Goal: Task Accomplishment & Management: Complete application form

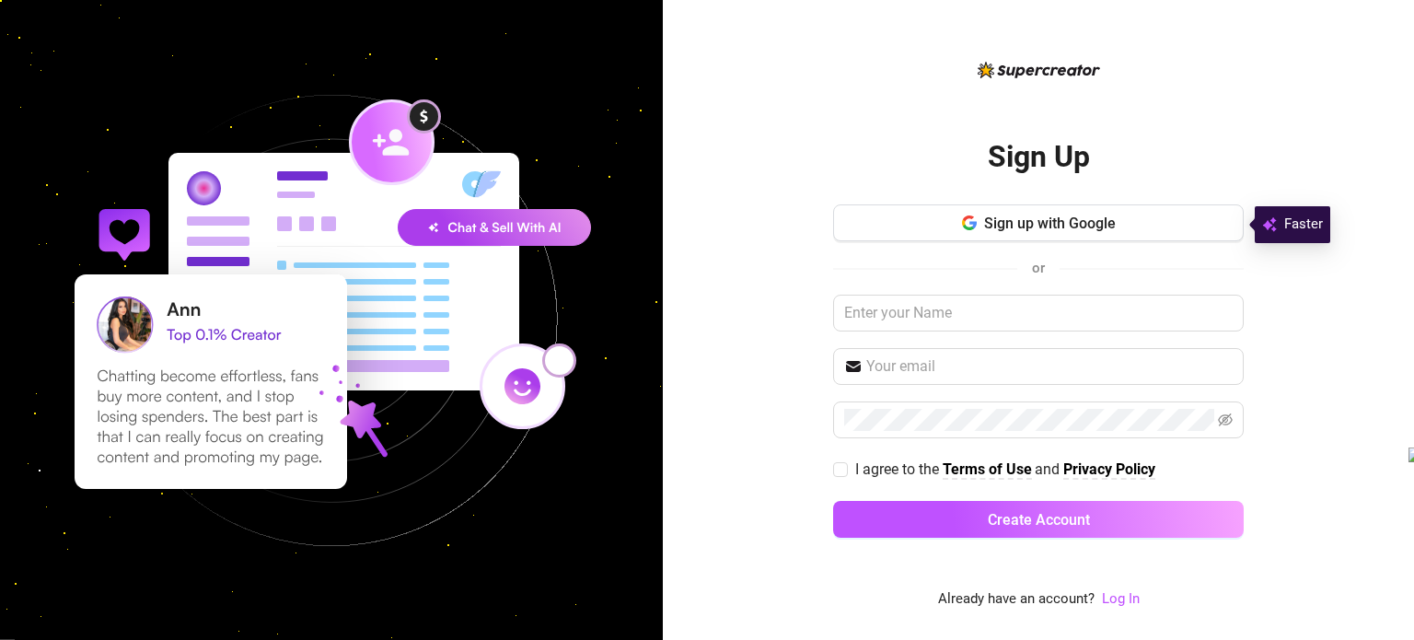
click at [984, 227] on span "Sign up with Google" at bounding box center [1050, 222] width 132 height 17
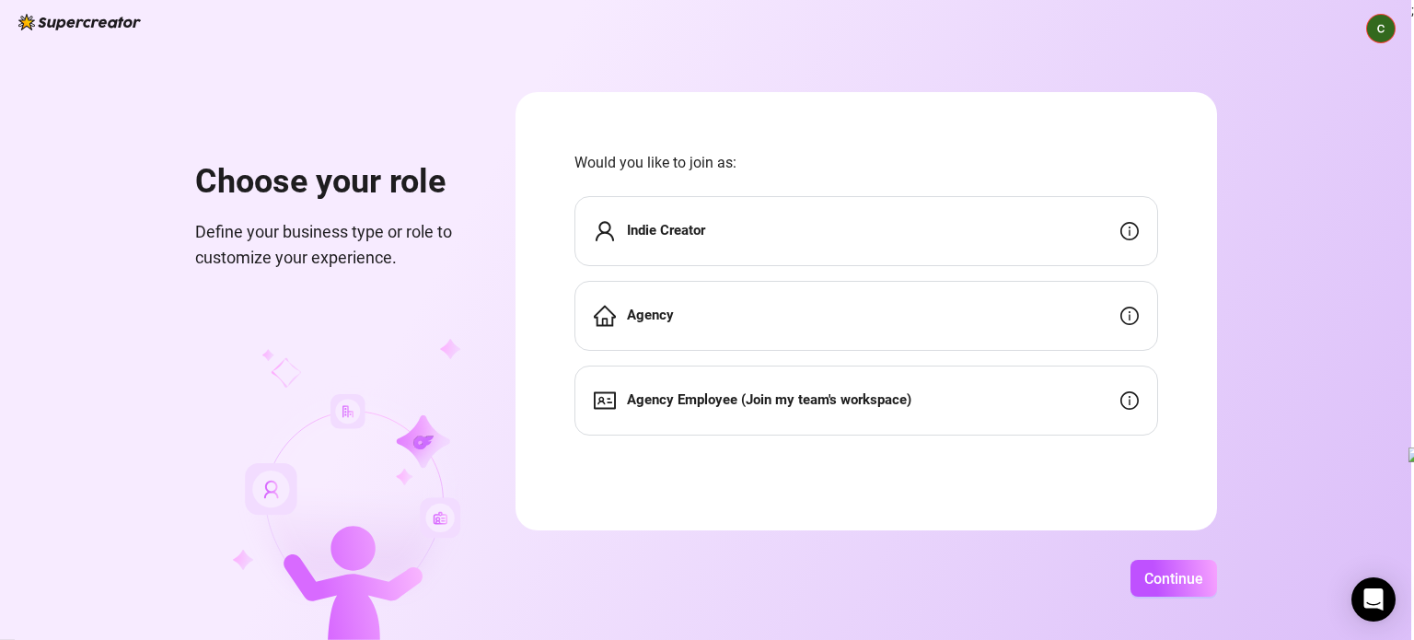
click at [792, 330] on div "Agency" at bounding box center [866, 316] width 584 height 70
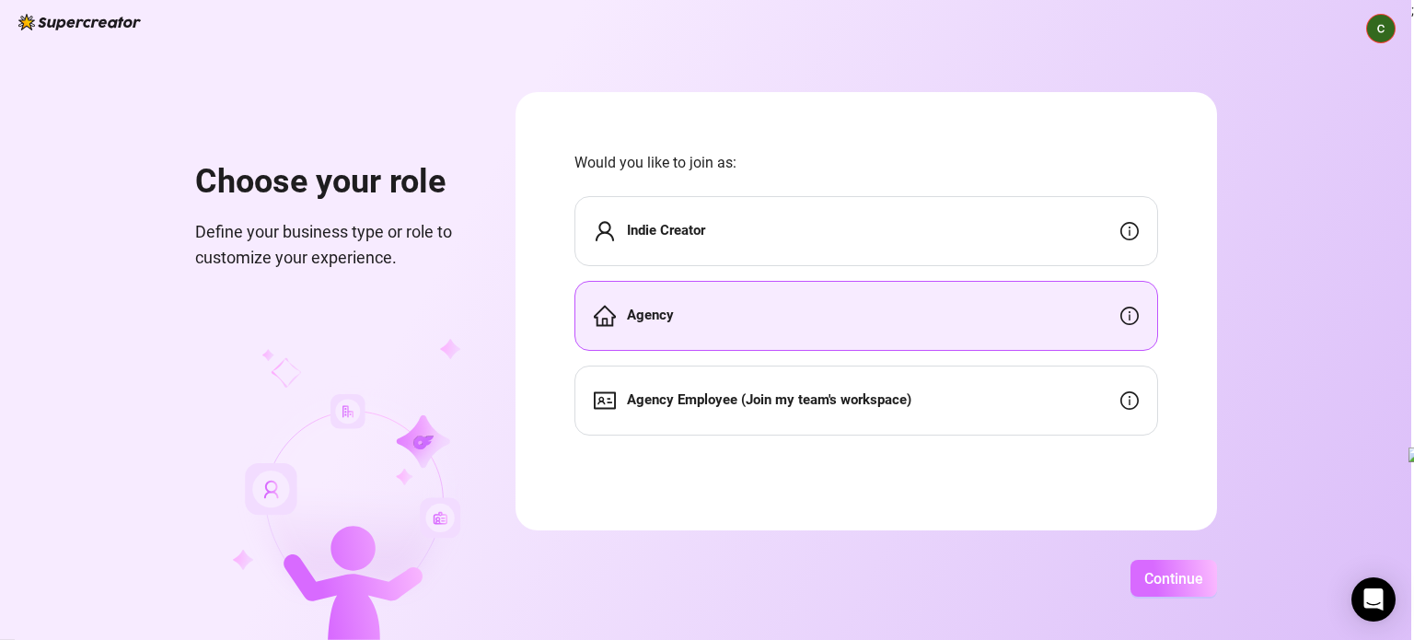
click at [1160, 561] on button "Continue" at bounding box center [1173, 578] width 87 height 37
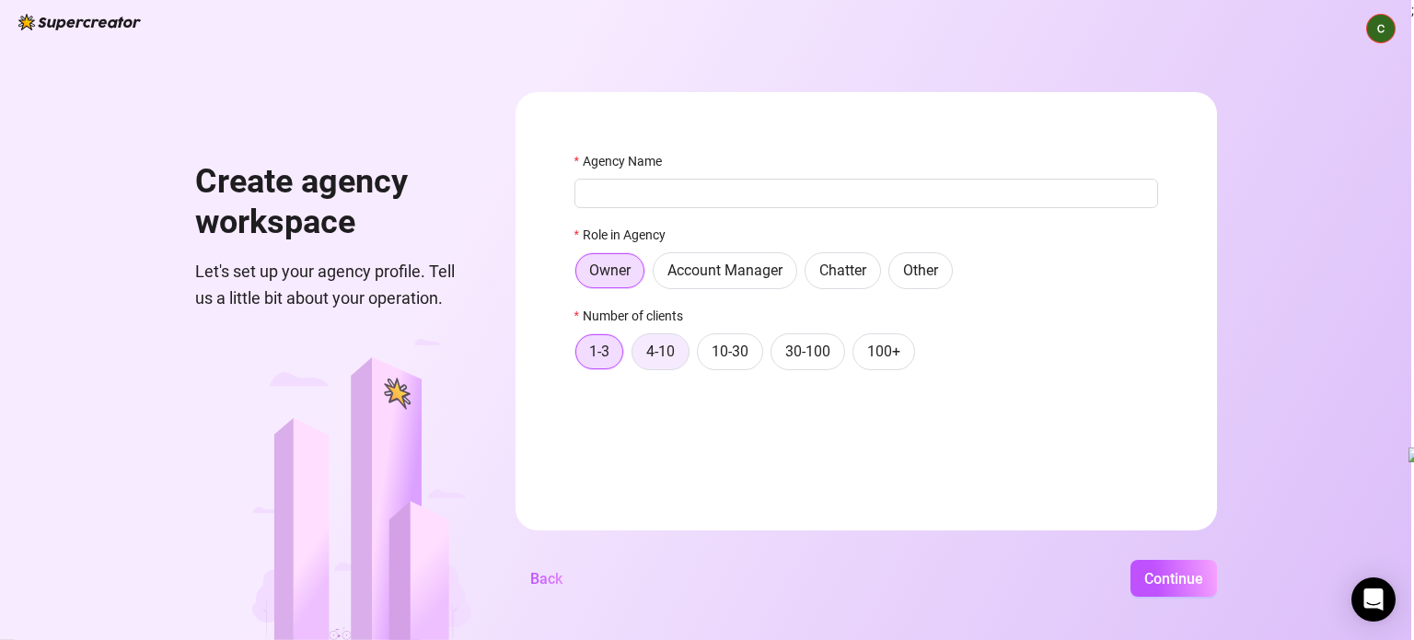
click at [642, 348] on label "4-10" at bounding box center [660, 351] width 58 height 37
click at [637, 356] on input "4-10" at bounding box center [637, 356] width 0 height 0
click at [718, 275] on span "Account Manager" at bounding box center [724, 269] width 115 height 17
click at [658, 275] on input "Account Manager" at bounding box center [658, 275] width 0 height 0
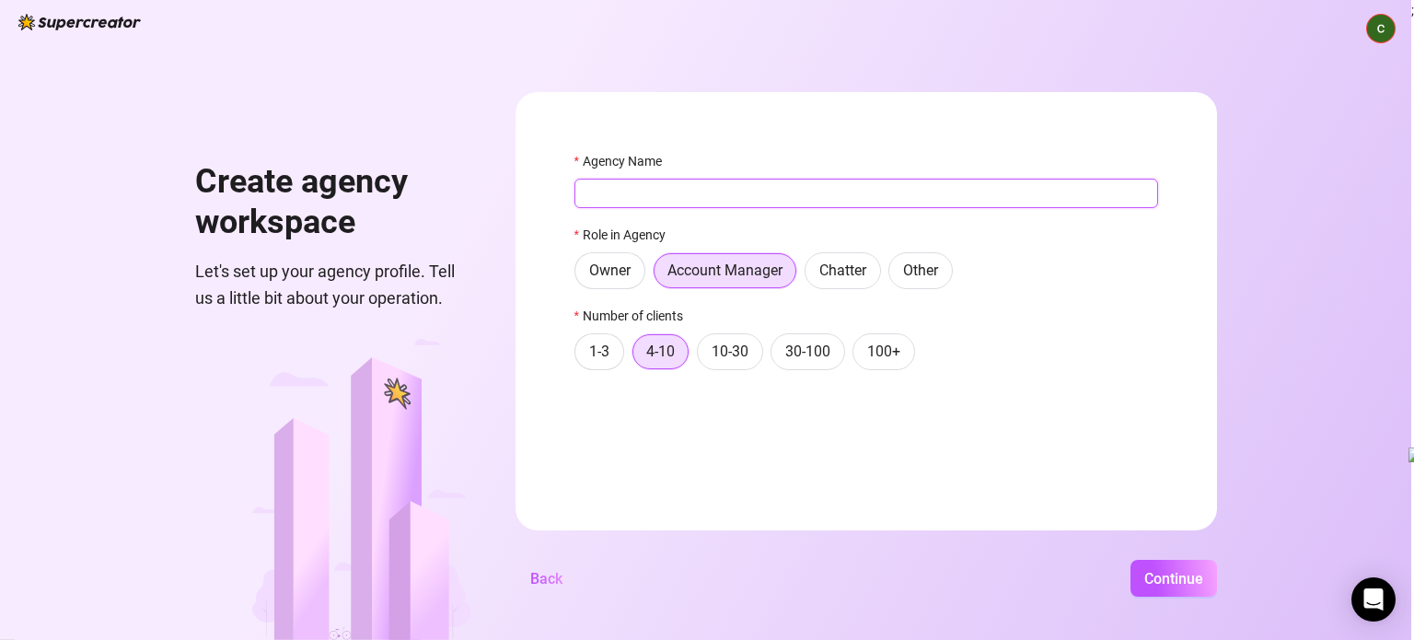
click at [693, 203] on input "Agency Name" at bounding box center [866, 193] width 584 height 29
click at [626, 273] on span "Owner" at bounding box center [609, 269] width 41 height 17
click at [580, 275] on input "Owner" at bounding box center [580, 275] width 0 height 0
click at [619, 175] on div "Agency Name" at bounding box center [866, 165] width 584 height 28
click at [626, 195] on input "Agency Name" at bounding box center [866, 193] width 584 height 29
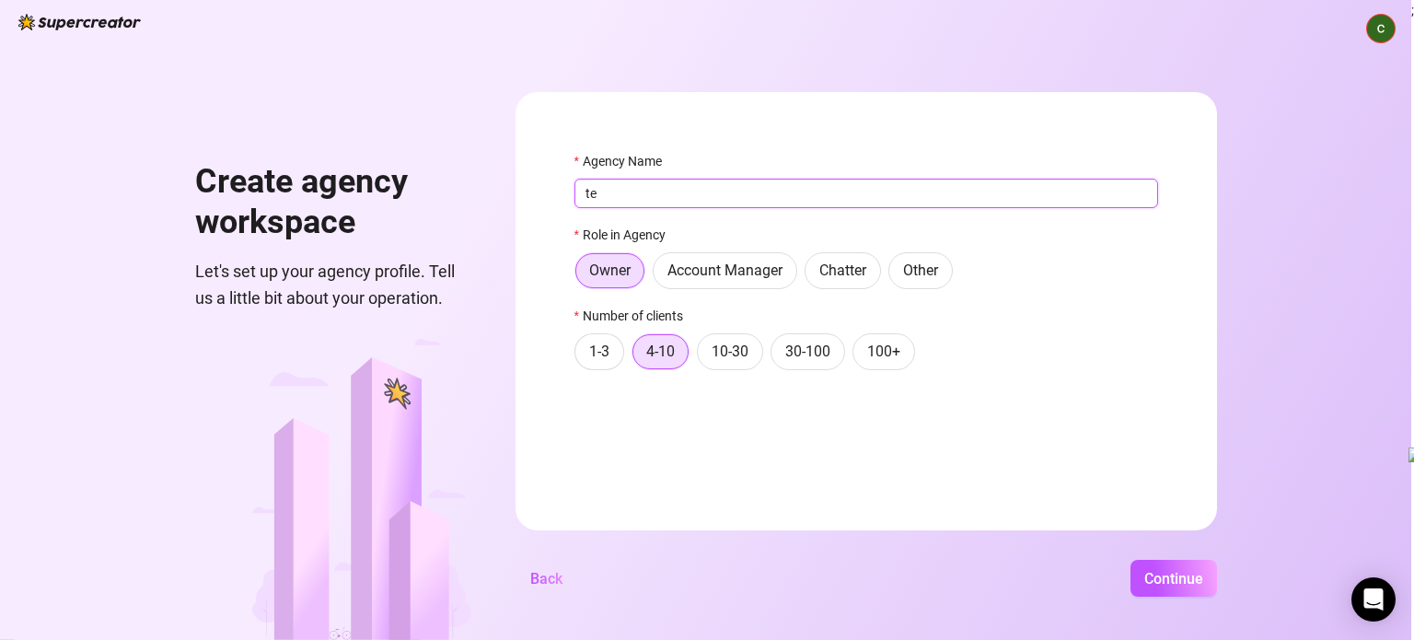
type input "t"
type input "data"
click at [1165, 588] on button "Continue" at bounding box center [1173, 578] width 87 height 37
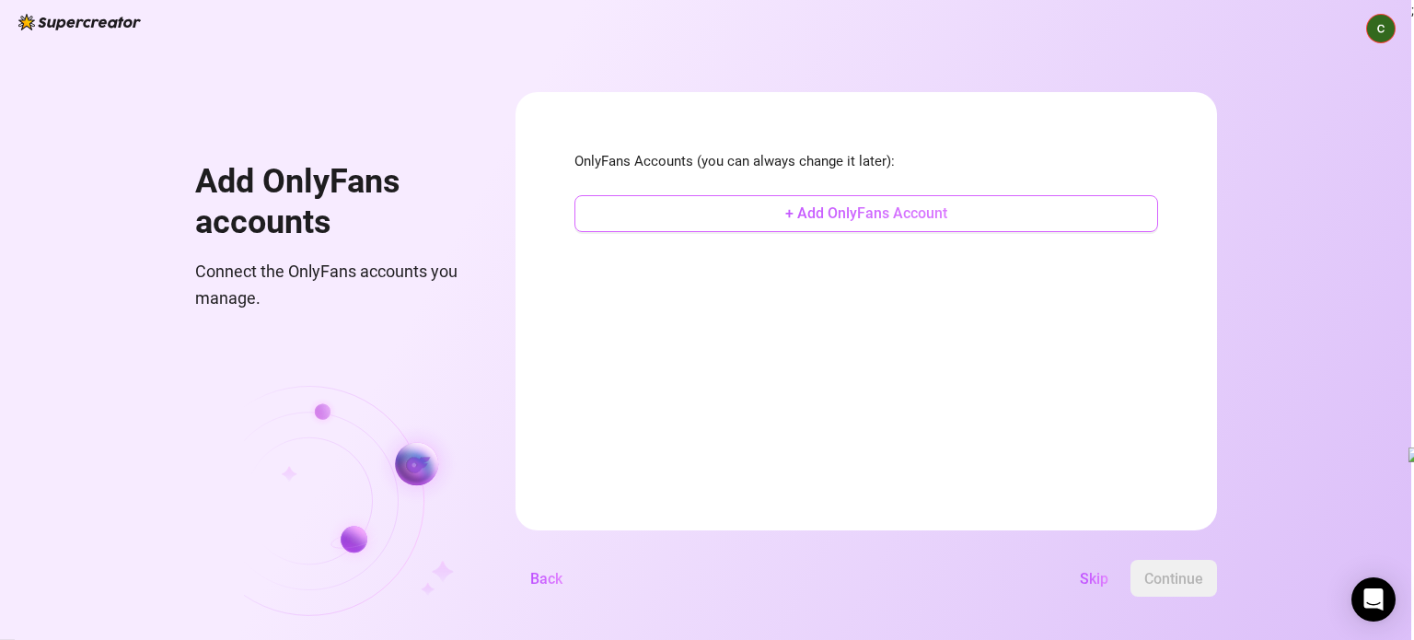
click at [957, 224] on button "+ Add OnlyFans Account" at bounding box center [866, 213] width 584 height 37
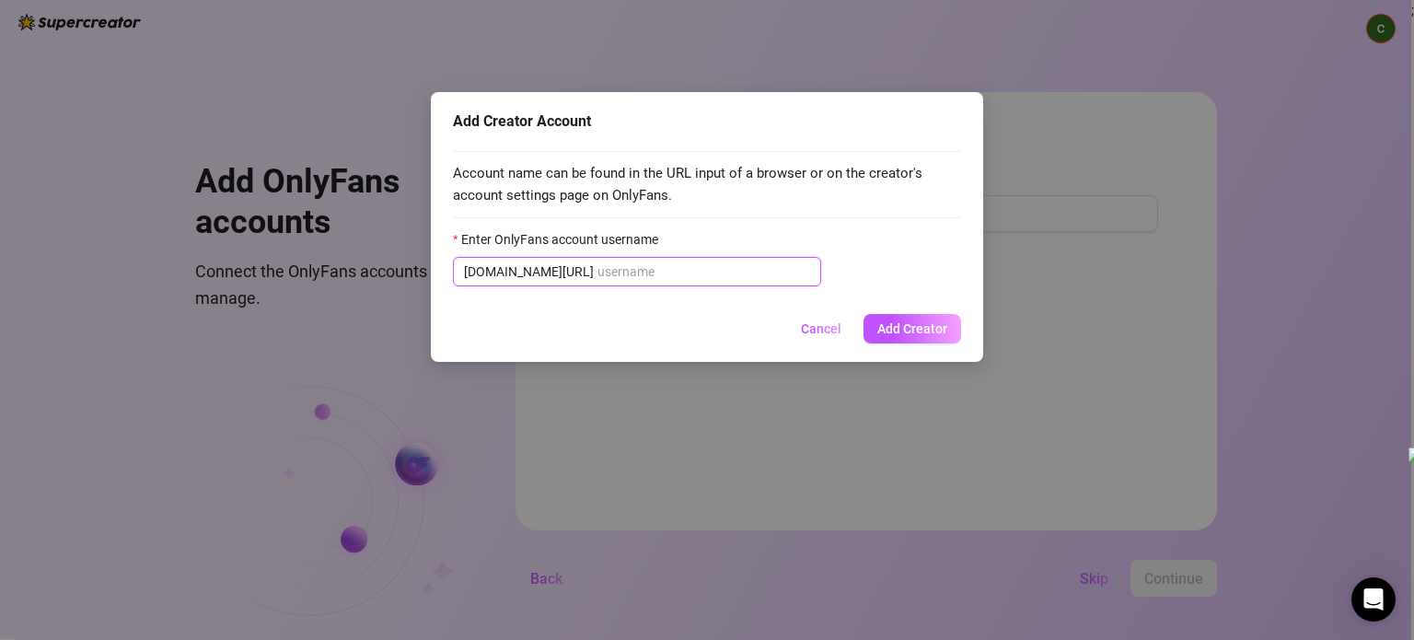
click at [631, 268] on input "Enter OnlyFans account username" at bounding box center [703, 271] width 213 height 20
click at [828, 324] on span "Cancel" at bounding box center [821, 328] width 41 height 15
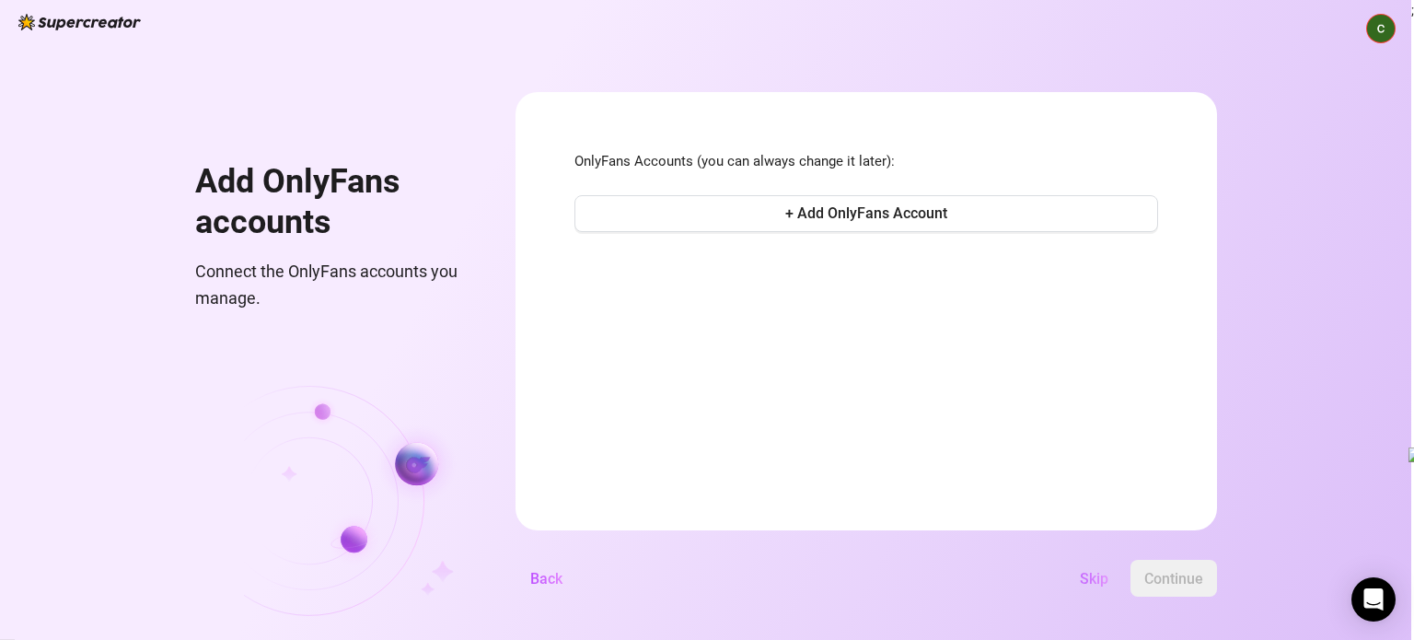
click at [1103, 585] on span "Skip" at bounding box center [1094, 578] width 29 height 17
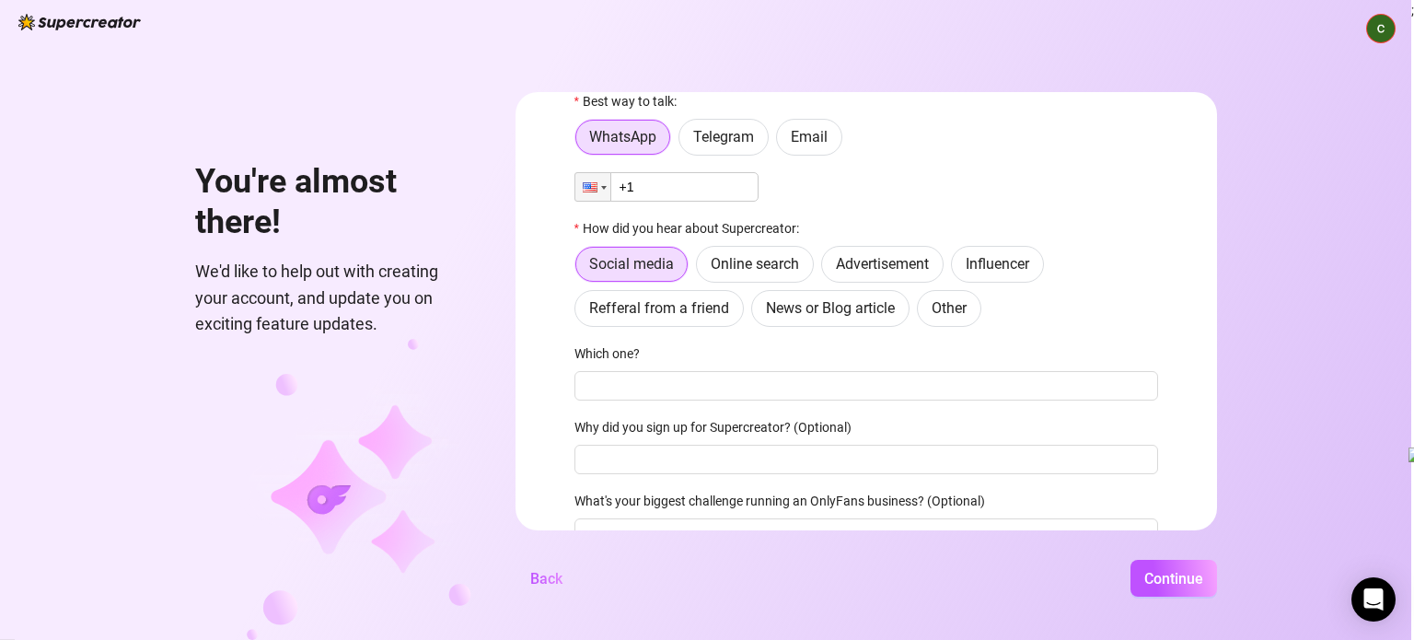
scroll to position [15, 0]
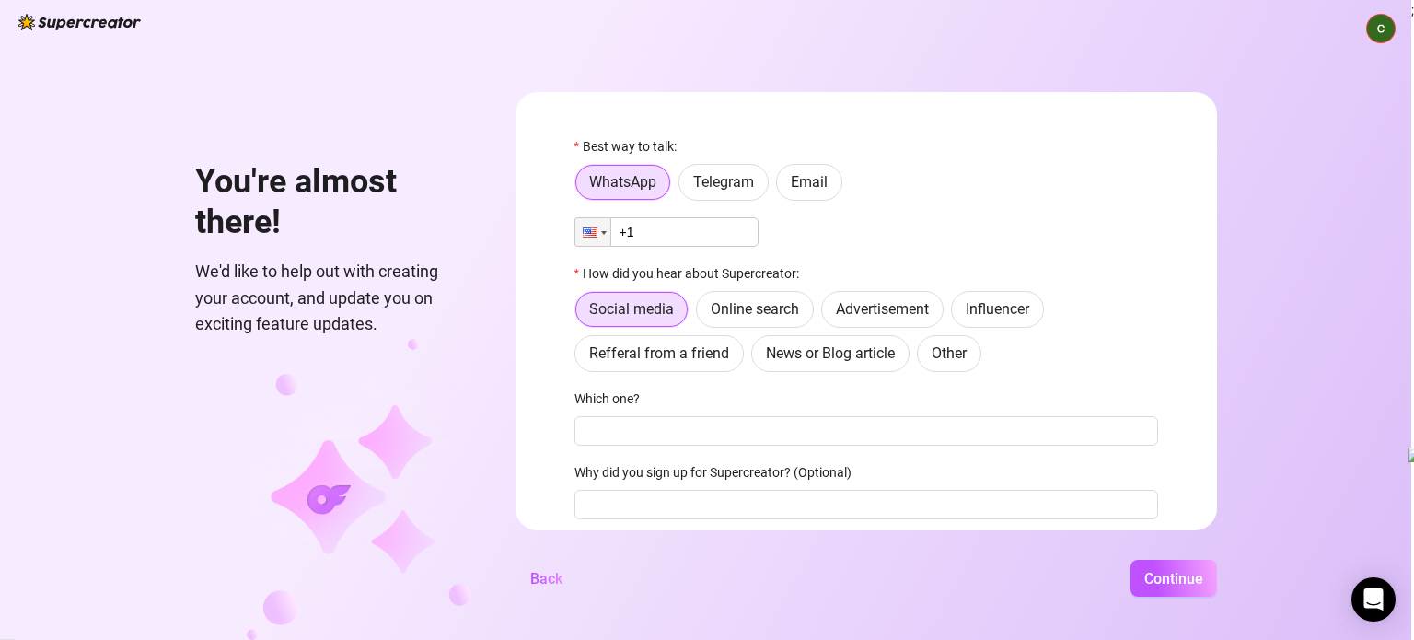
click at [719, 241] on input "+1" at bounding box center [666, 231] width 184 height 29
click at [815, 180] on span "Email" at bounding box center [809, 181] width 37 height 17
click at [782, 187] on input "Email" at bounding box center [782, 187] width 0 height 0
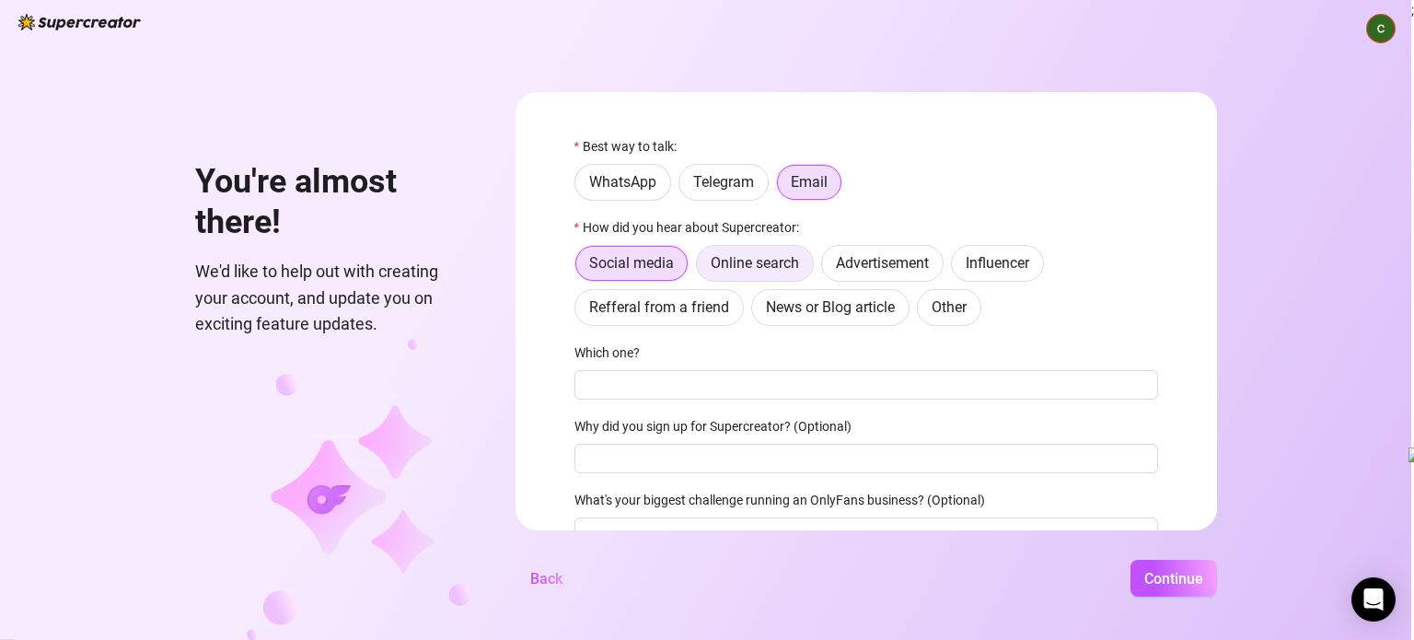
click at [733, 268] on span "Online search" at bounding box center [755, 262] width 88 height 17
click at [701, 268] on input "Online search" at bounding box center [701, 268] width 0 height 0
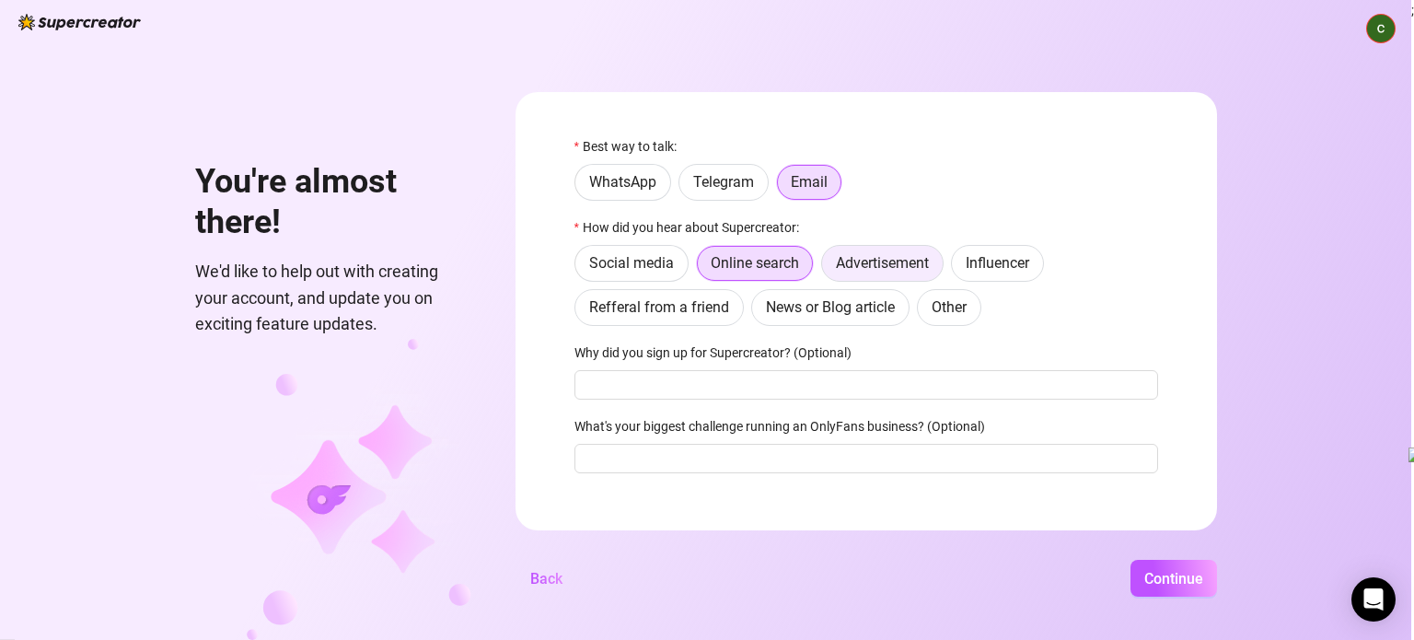
click at [879, 268] on span "Advertisement" at bounding box center [882, 262] width 93 height 17
click at [827, 268] on input "Advertisement" at bounding box center [827, 268] width 0 height 0
click at [745, 268] on span "Online search" at bounding box center [755, 262] width 88 height 17
click at [701, 268] on input "Online search" at bounding box center [701, 268] width 0 height 0
click at [745, 375] on input "Why did you sign up for Supercreator? (Optional)" at bounding box center [866, 384] width 584 height 29
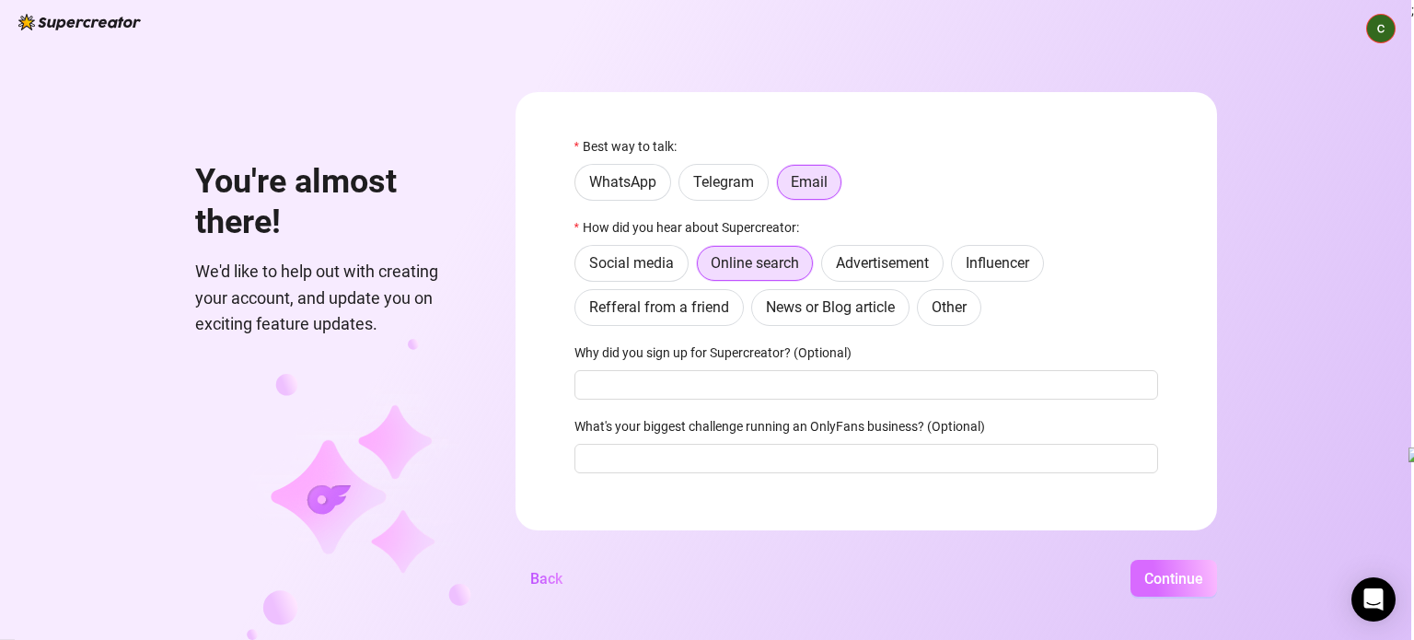
click at [1179, 587] on button "Continue" at bounding box center [1173, 578] width 87 height 37
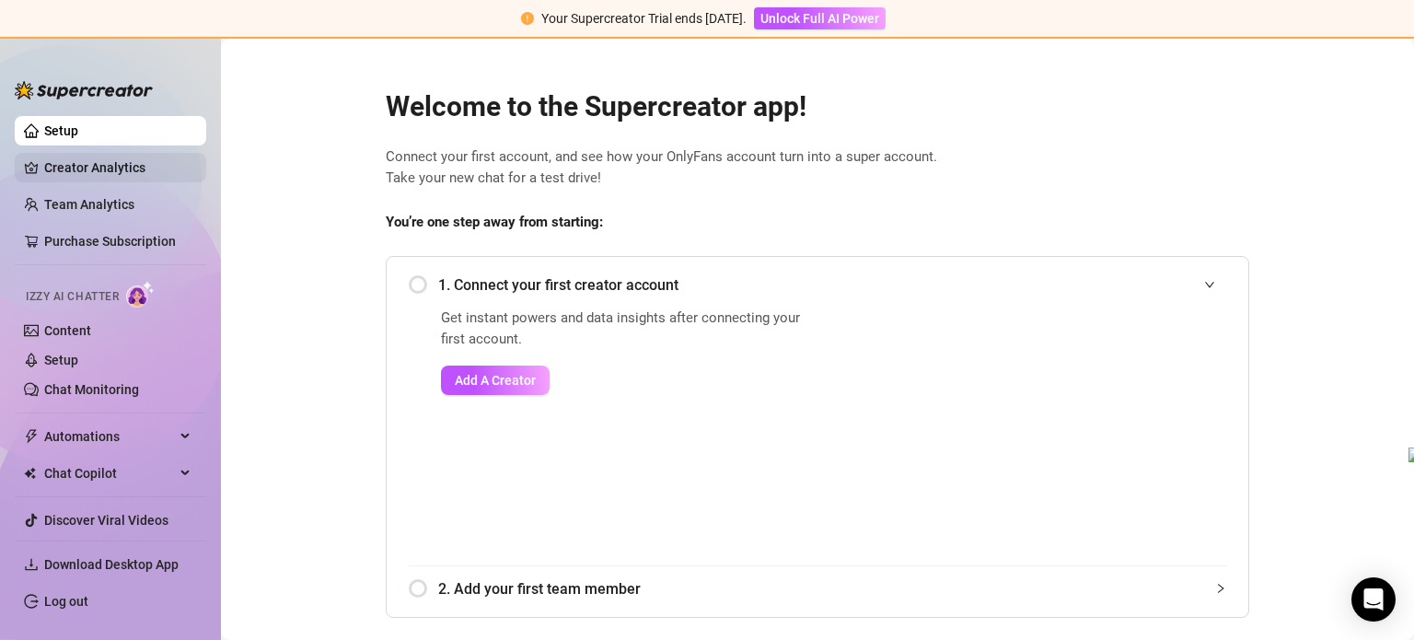
click at [112, 172] on link "Creator Analytics" at bounding box center [117, 167] width 147 height 29
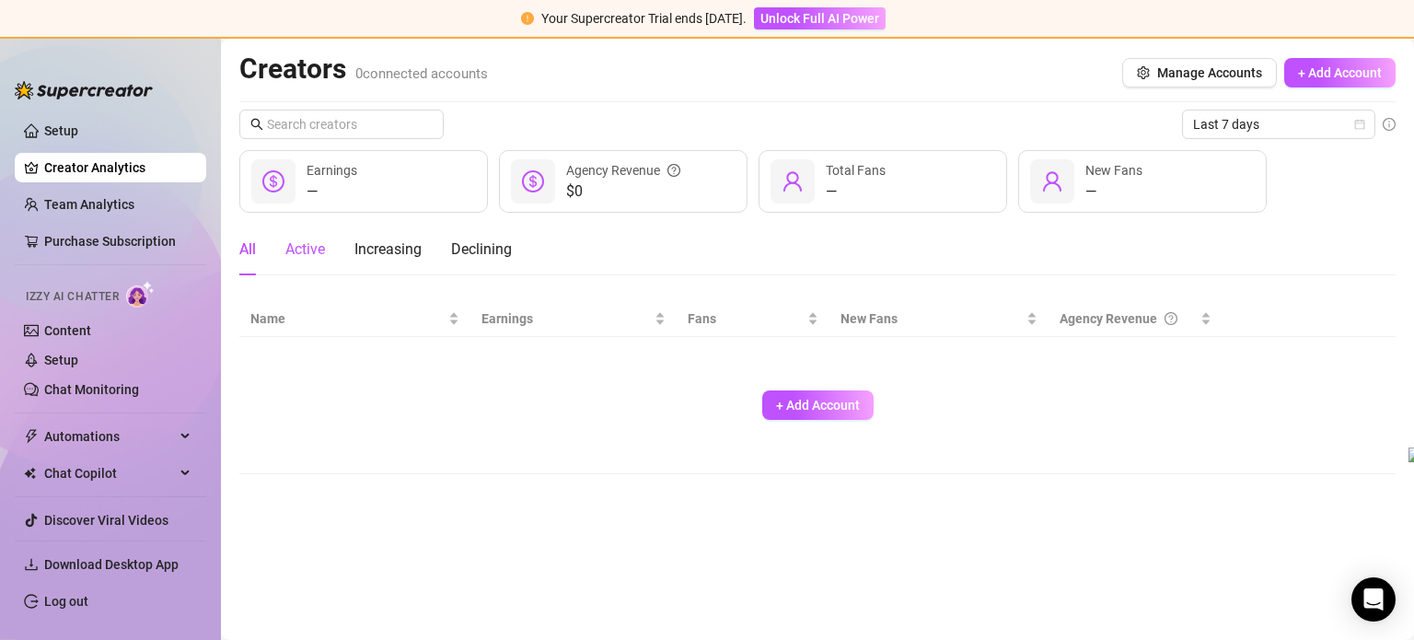
click at [313, 249] on div "Active" at bounding box center [305, 249] width 40 height 22
click at [250, 244] on div "All" at bounding box center [247, 249] width 17 height 22
click at [78, 133] on link "Setup" at bounding box center [61, 130] width 34 height 15
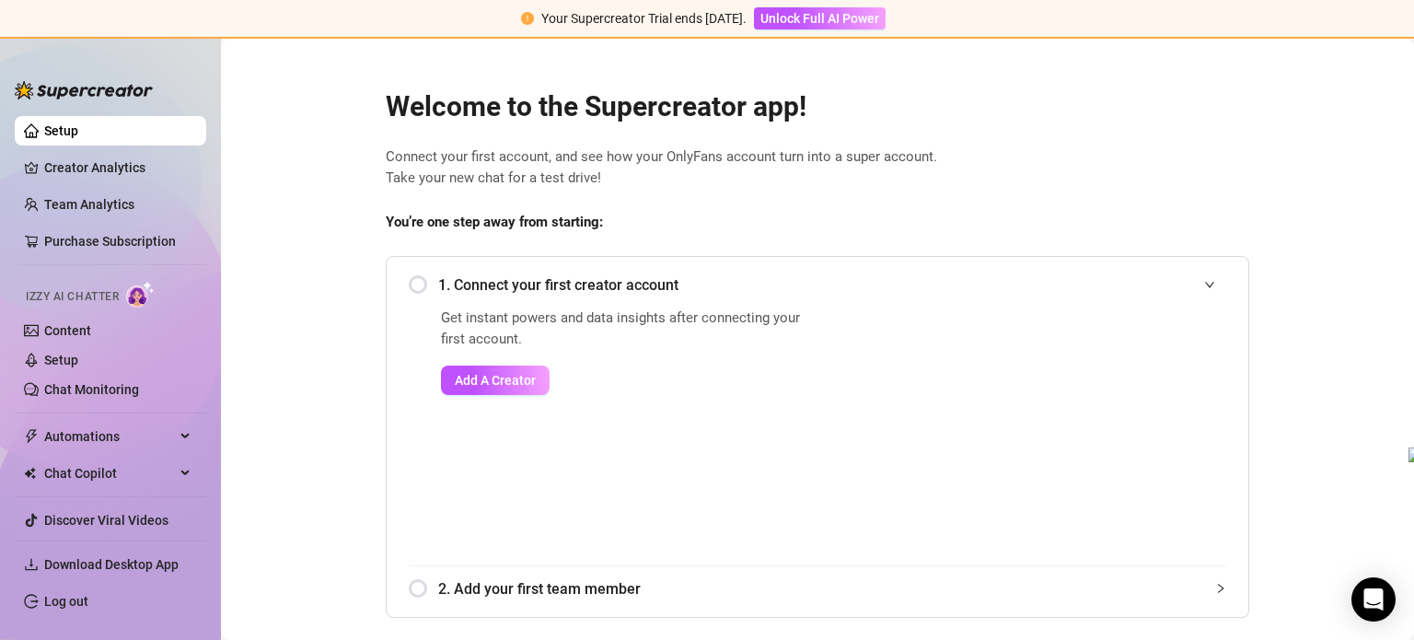
scroll to position [297, 0]
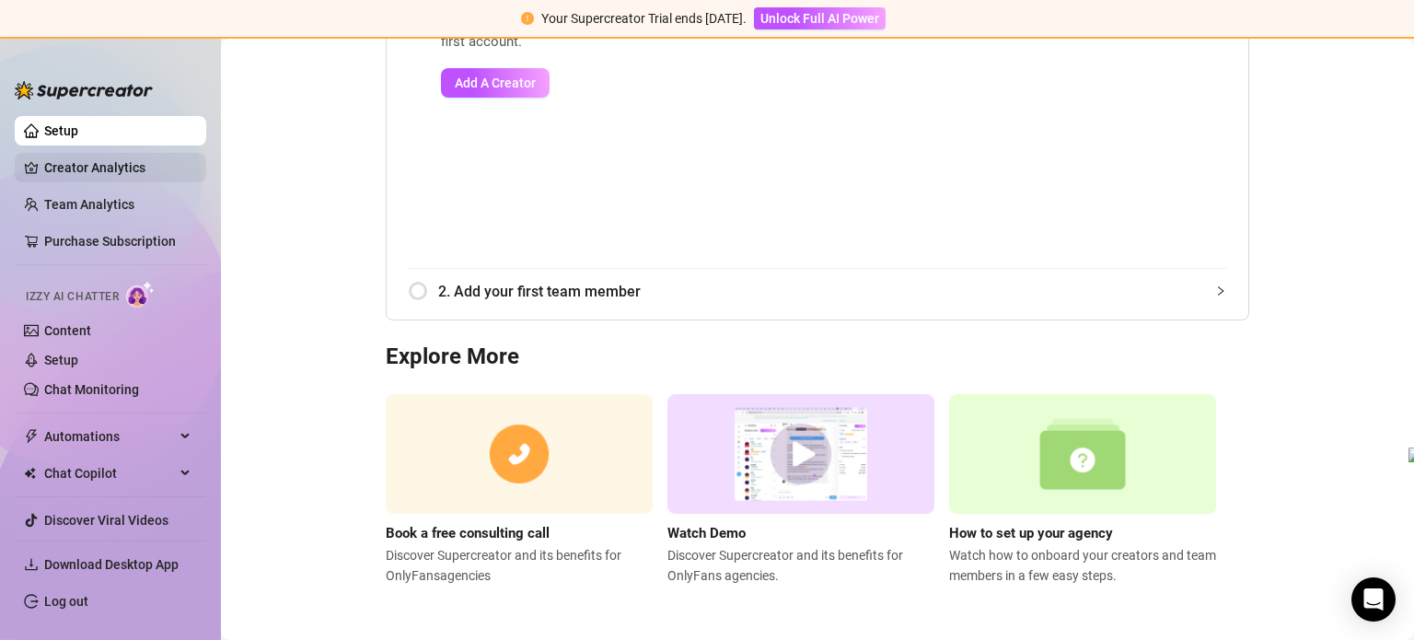
click at [115, 169] on link "Creator Analytics" at bounding box center [117, 167] width 147 height 29
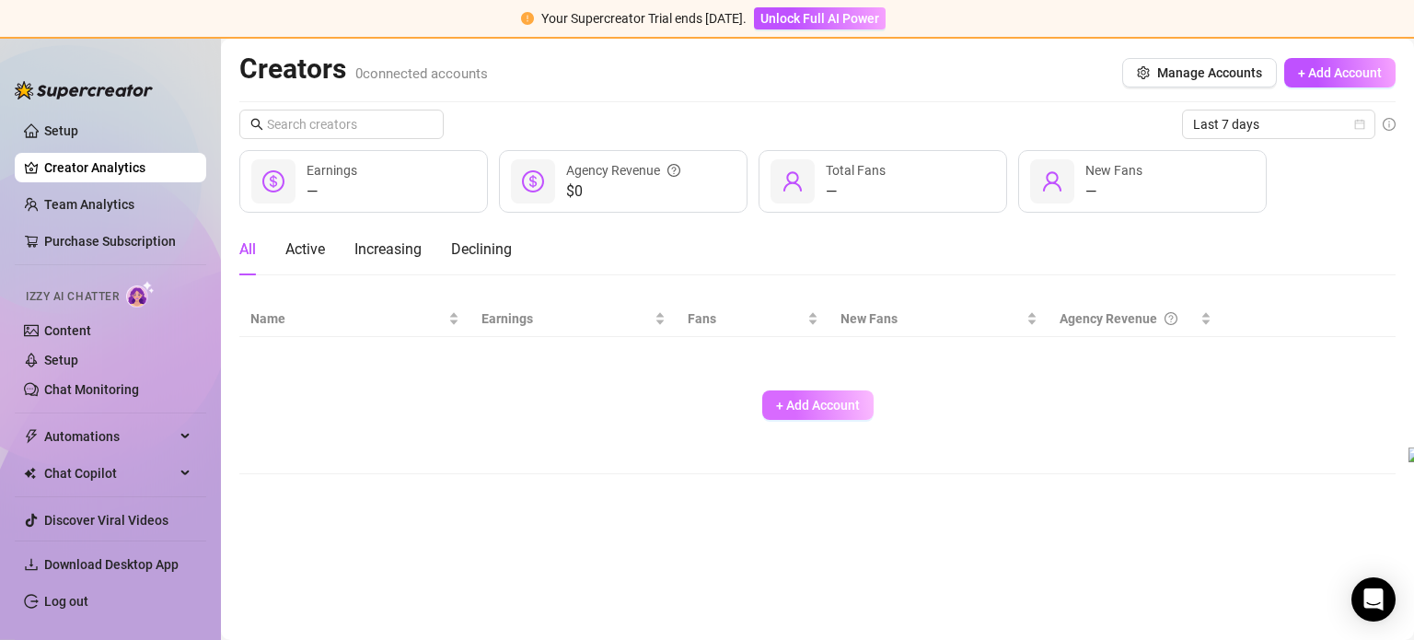
click at [798, 400] on span "+ Add Account" at bounding box center [818, 405] width 84 height 15
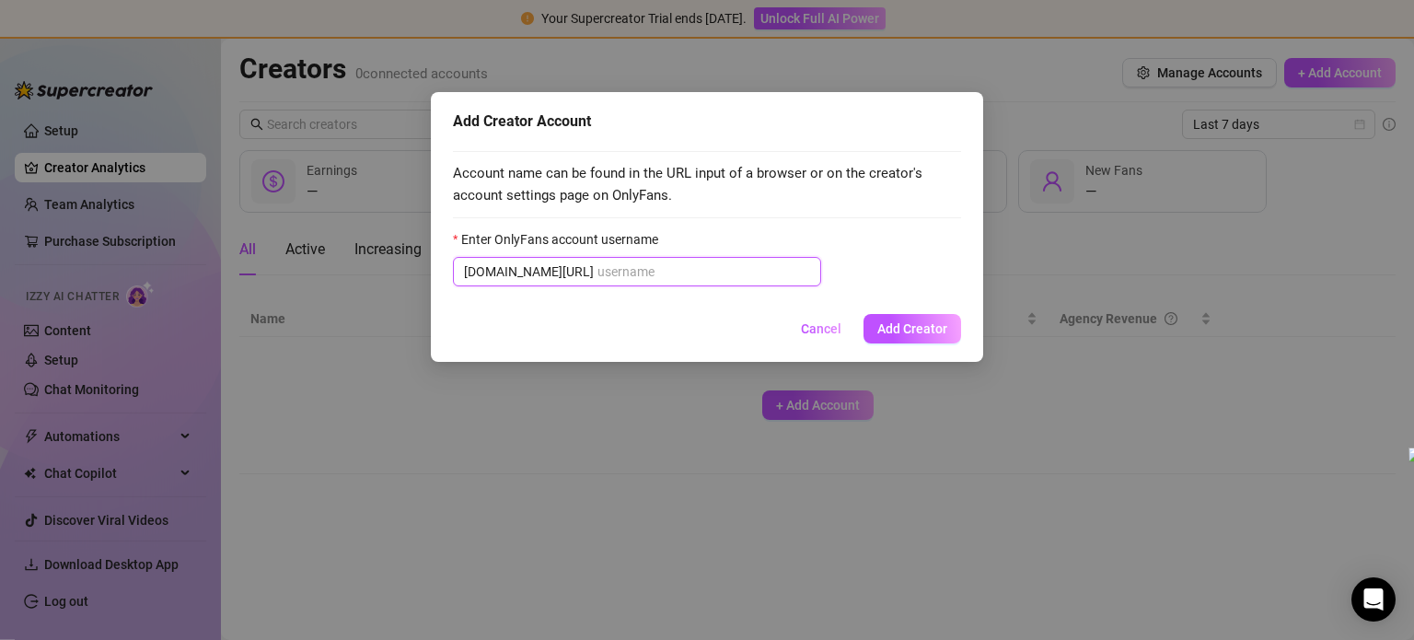
click at [714, 272] on input "Enter OnlyFans account username" at bounding box center [703, 271] width 213 height 20
